Goal: Transaction & Acquisition: Purchase product/service

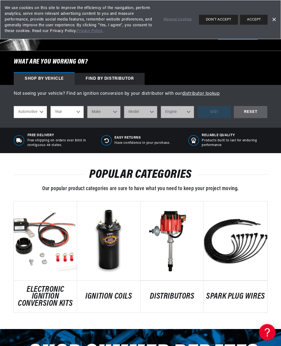
scroll to position [0, 463]
click at [227, 293] on link "SPARK PLUG WIRES" at bounding box center [235, 296] width 63 height 7
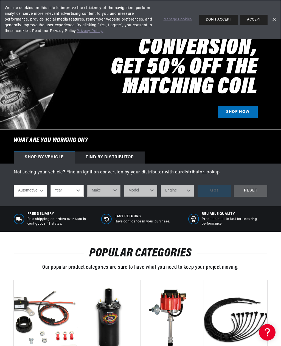
scroll to position [63, 0]
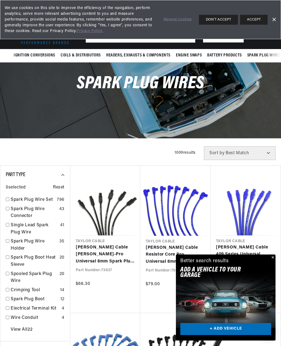
scroll to position [0, 231]
click at [272, 258] on button "Close" at bounding box center [272, 258] width 7 height 7
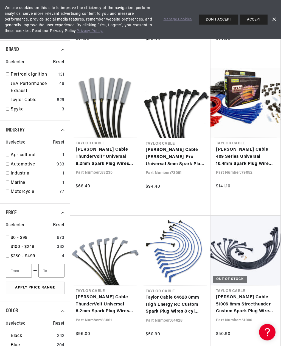
scroll to position [393, 0]
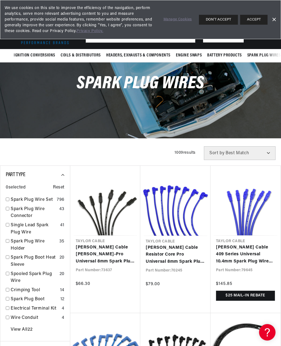
click at [272, 20] on link "Dismiss Banner" at bounding box center [274, 20] width 8 height 8
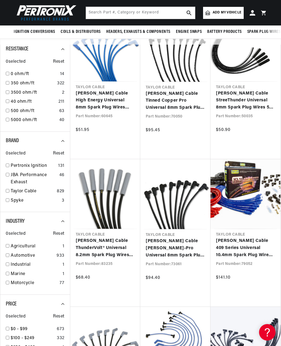
scroll to position [286, 0]
